Goal: Task Accomplishment & Management: Manage account settings

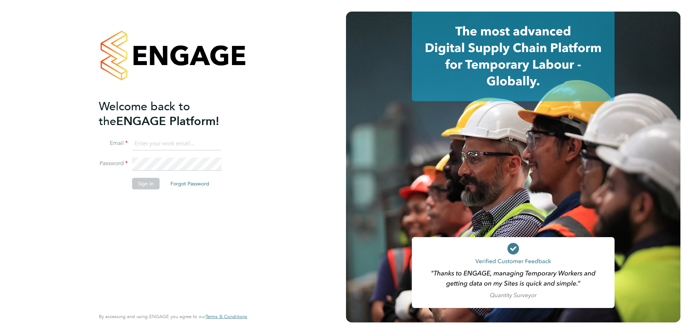
type input "[PERSON_NAME][EMAIL_ADDRESS][PERSON_NAME][DOMAIN_NAME]"
click at [144, 187] on button "Sign In" at bounding box center [145, 184] width 27 height 12
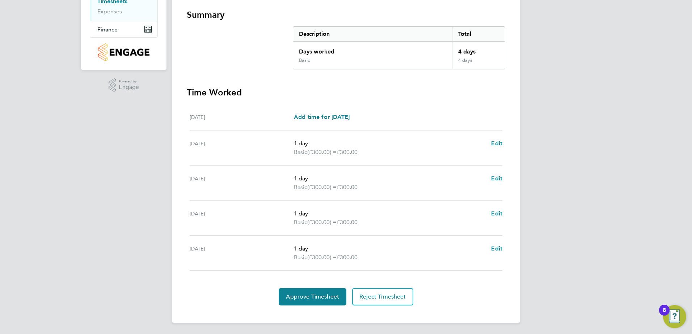
scroll to position [127, 0]
click at [316, 292] on button "Approve Timesheet" at bounding box center [313, 296] width 68 height 17
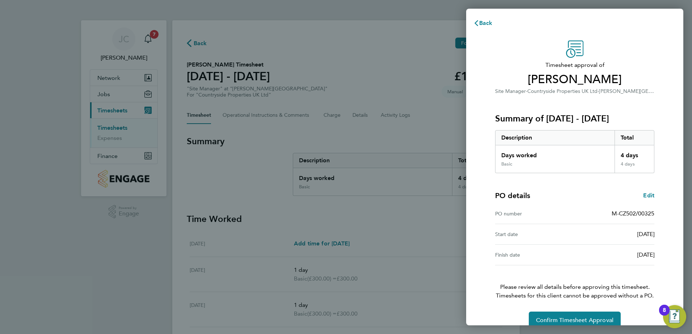
scroll to position [12, 0]
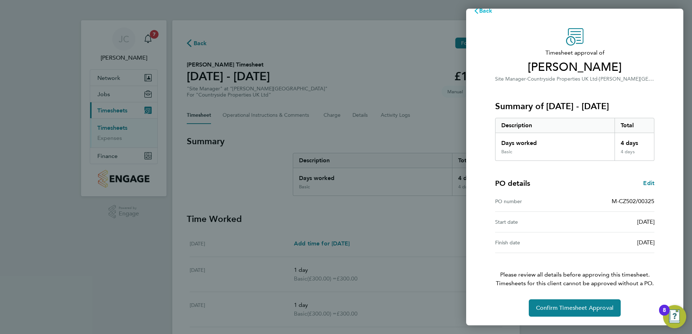
click at [477, 10] on icon "button" at bounding box center [476, 11] width 6 height 6
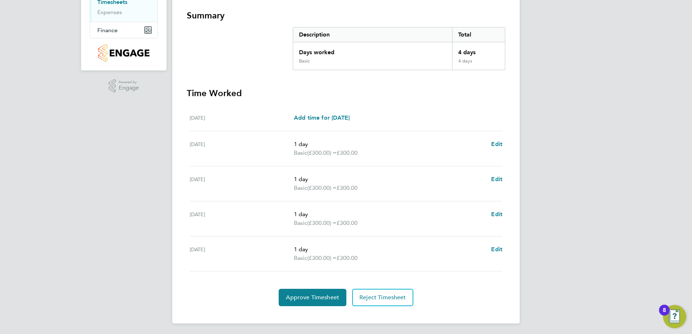
scroll to position [127, 0]
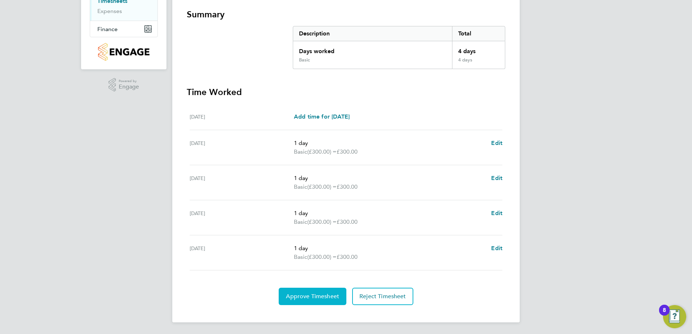
click at [306, 297] on span "Approve Timesheet" at bounding box center [312, 296] width 53 height 7
